Goal: Information Seeking & Learning: Find specific fact

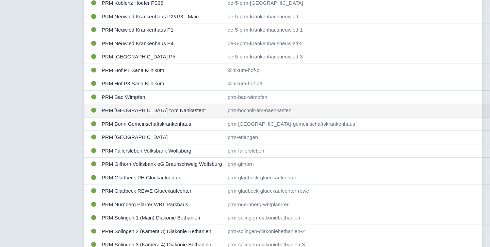
scroll to position [155, 0]
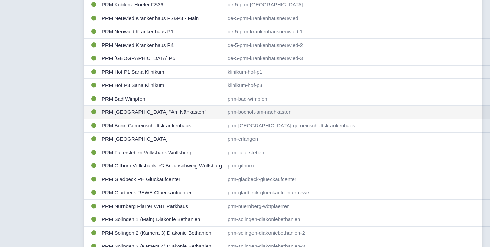
click at [149, 117] on td "PRM Bocholt Parkhaus "Am Nähkasten"" at bounding box center [162, 113] width 126 height 14
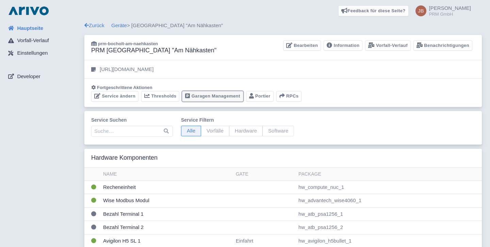
click at [215, 99] on link "Garagen Management" at bounding box center [212, 96] width 61 height 11
click at [35, 41] on span "Vorfall-Verlauf" at bounding box center [33, 41] width 32 height 8
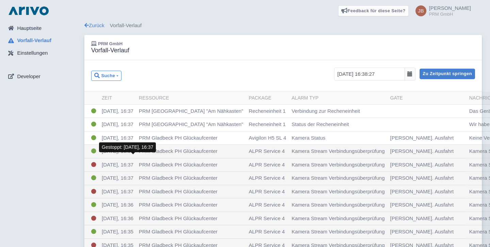
click at [112, 164] on span "[DATE], 16:37" at bounding box center [118, 165] width 32 height 6
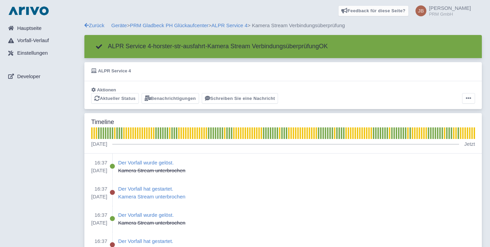
click at [464, 104] on div "Aktionen Aktueller Status Benachrichtigungen Schreiben Sie eine Nachricht Alarm…" at bounding box center [282, 95] width 397 height 28
click at [464, 101] on button at bounding box center [468, 98] width 13 height 11
click at [438, 80] on div "ALPR Service 4" at bounding box center [282, 71] width 397 height 19
click at [239, 25] on link "ALPR Service 4" at bounding box center [229, 25] width 36 height 6
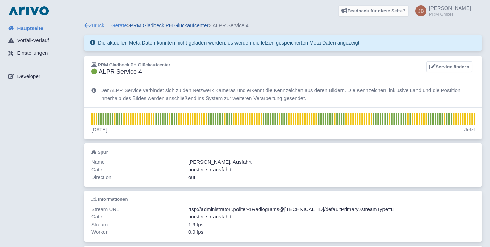
click at [161, 25] on link "PRM Gladbeck PH Glückaufcenter" at bounding box center [169, 25] width 79 height 6
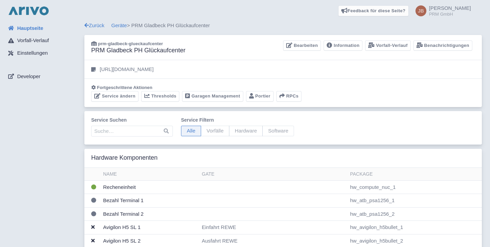
click at [35, 7] on img at bounding box center [29, 10] width 44 height 11
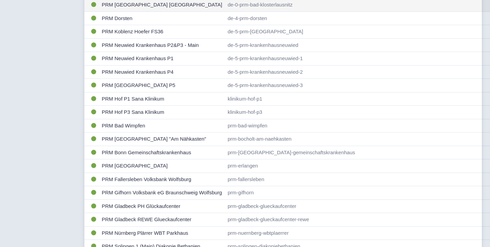
scroll to position [129, 0]
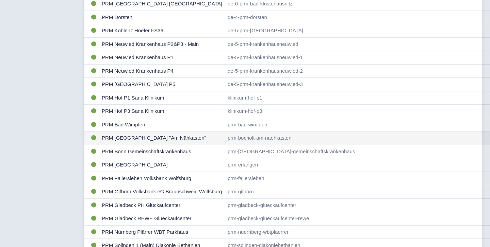
click at [170, 139] on td "PRM [GEOGRAPHIC_DATA] "Am Nähkasten"" at bounding box center [162, 139] width 126 height 14
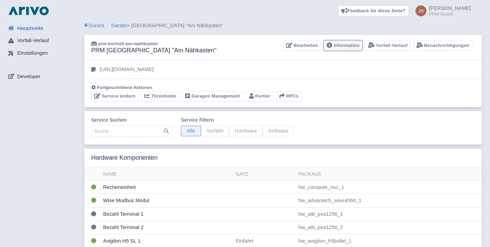
click at [338, 44] on link "Information" at bounding box center [342, 45] width 39 height 11
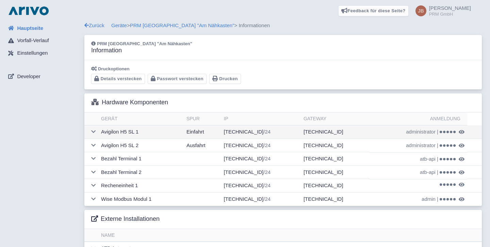
click at [123, 131] on td "Avigilon H5 SL 1" at bounding box center [140, 133] width 85 height 14
click at [97, 127] on td at bounding box center [91, 133] width 14 height 14
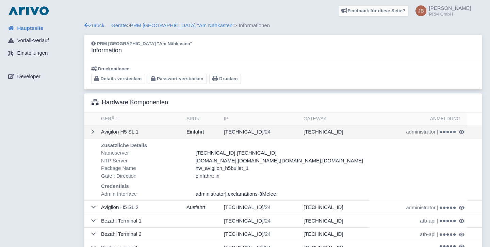
click at [95, 130] on td at bounding box center [91, 133] width 14 height 14
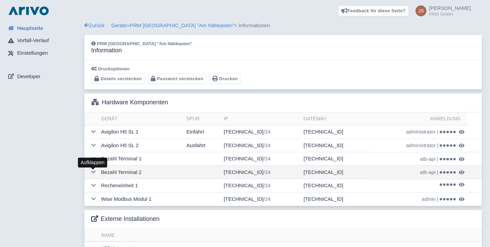
click at [93, 171] on icon at bounding box center [93, 172] width 4 height 5
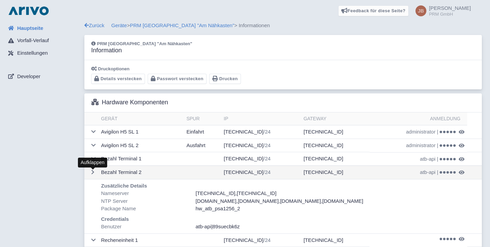
click at [93, 171] on icon at bounding box center [92, 172] width 3 height 5
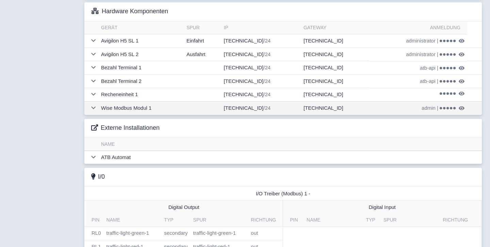
scroll to position [102, 0]
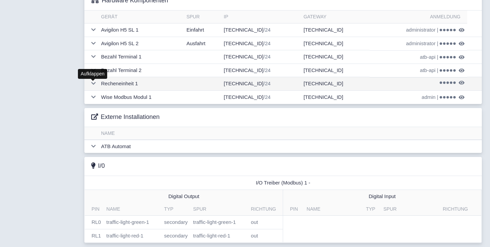
click at [95, 84] on icon at bounding box center [93, 83] width 4 height 5
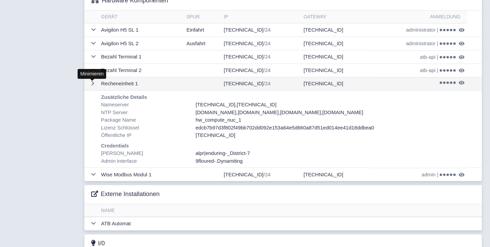
click at [94, 84] on icon at bounding box center [92, 83] width 3 height 5
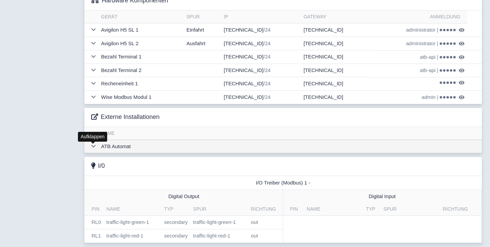
click at [94, 149] on icon at bounding box center [93, 146] width 4 height 5
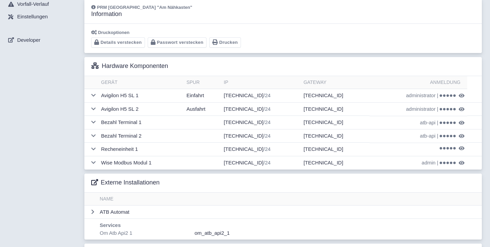
scroll to position [0, 0]
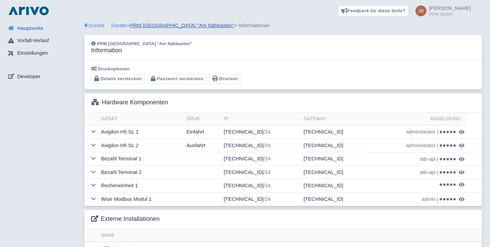
click at [137, 23] on link "PRM [GEOGRAPHIC_DATA] "Am Nähkasten"" at bounding box center [182, 25] width 104 height 6
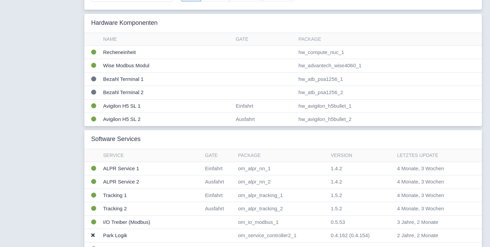
scroll to position [18, 0]
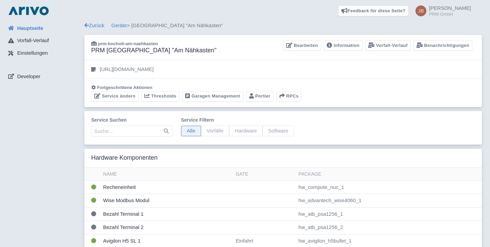
click at [121, 23] on link "Geräte" at bounding box center [119, 25] width 16 height 6
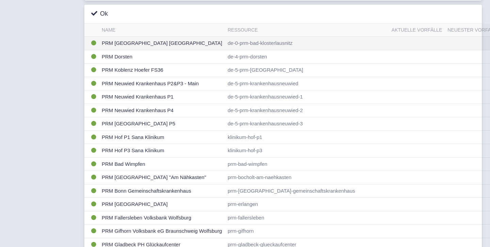
scroll to position [92, 0]
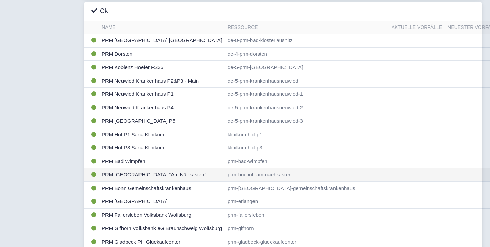
click at [165, 172] on td "PRM [GEOGRAPHIC_DATA] "Am Nähkasten"" at bounding box center [162, 175] width 126 height 14
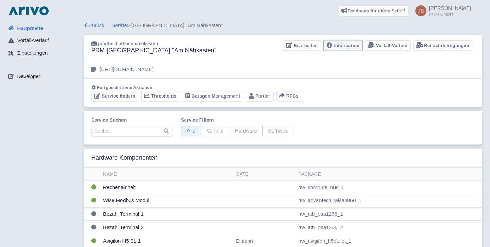
click at [329, 43] on link "Information" at bounding box center [342, 45] width 39 height 11
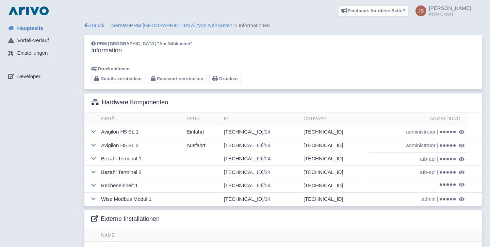
scroll to position [102, 0]
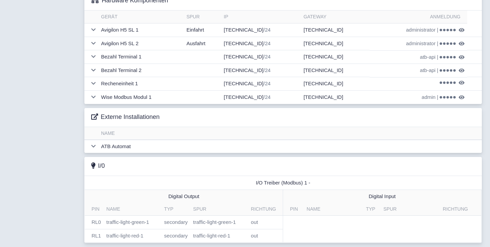
click at [99, 113] on div "Externe Installationen" at bounding box center [282, 117] width 397 height 19
